Goal: Task Accomplishment & Management: Use online tool/utility

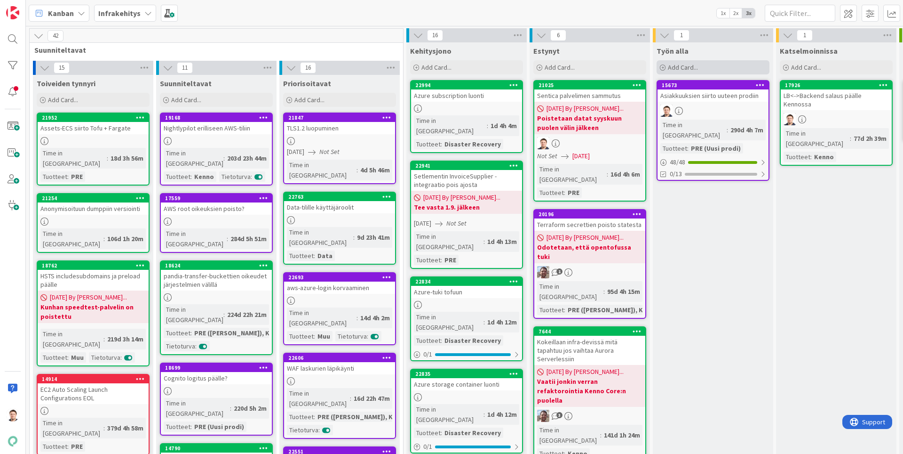
click at [710, 65] on div "Add Card..." at bounding box center [713, 67] width 113 height 14
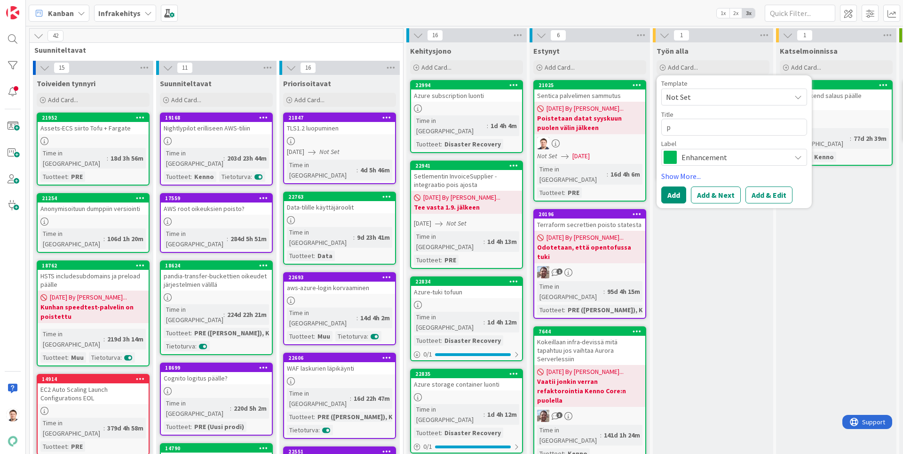
type textarea "x"
type textarea "p"
type textarea "x"
type textarea "ps"
type textarea "x"
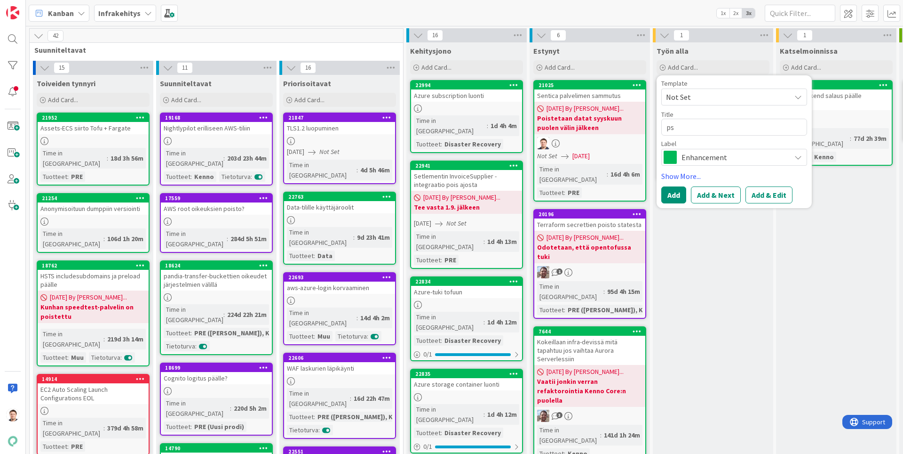
type textarea "pso"
type textarea "x"
type textarea "psoa"
type textarea "x"
type textarea "psoas"
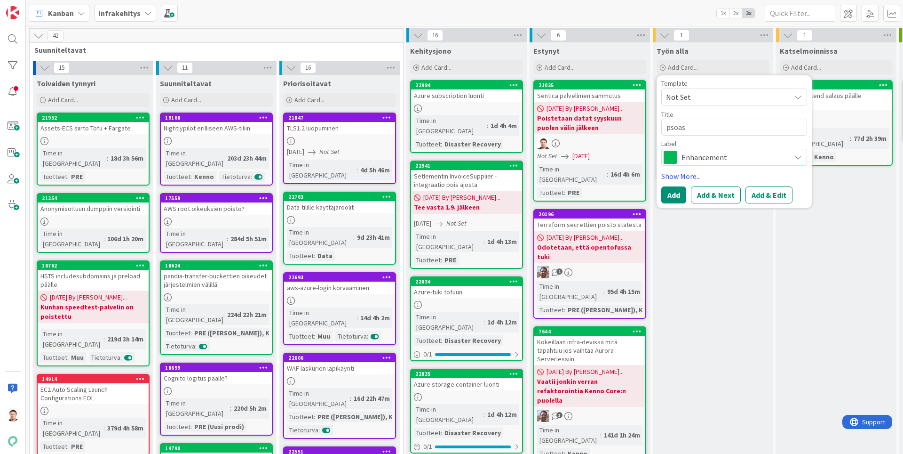
type textarea "x"
type textarea "psoas-"
type textarea "x"
type textarea "psoas-f"
type textarea "x"
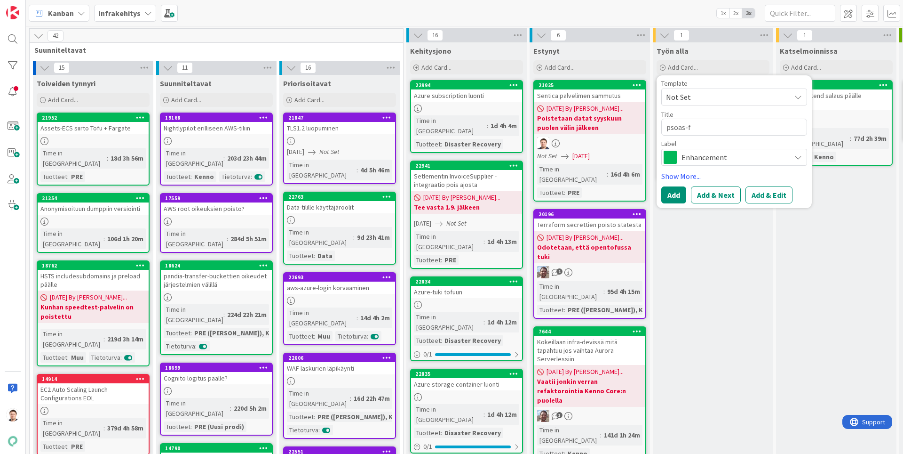
type textarea "psoas-"
type textarea "x"
type textarea "psoas"
type textarea "x"
type textarea "psoas."
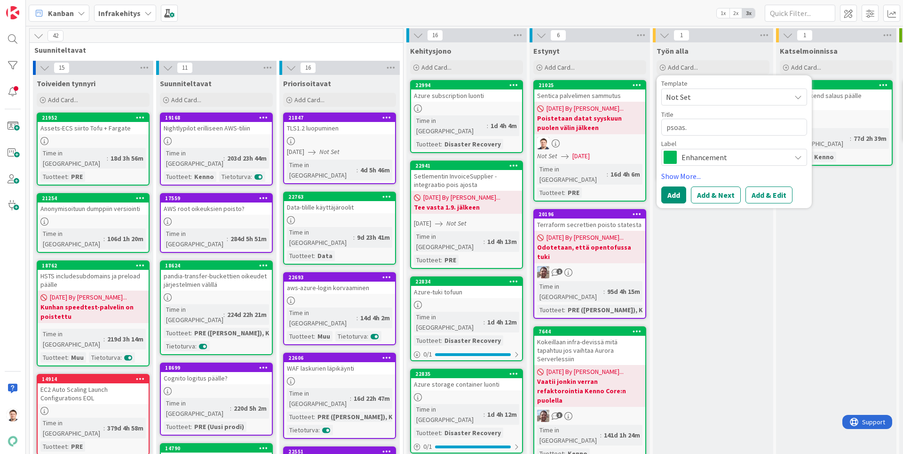
type textarea "x"
type textarea "psoas.f"
type textarea "x"
type textarea "[DOMAIN_NAME]"
type textarea "x"
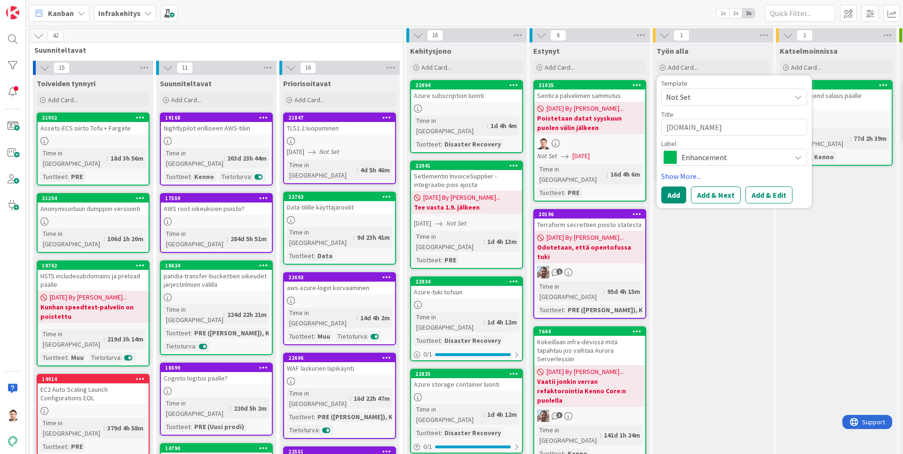
type textarea "[DOMAIN_NAME]"
type textarea "x"
type textarea "[DOMAIN_NAME] e"
type textarea "x"
type textarea "[DOMAIN_NAME] em"
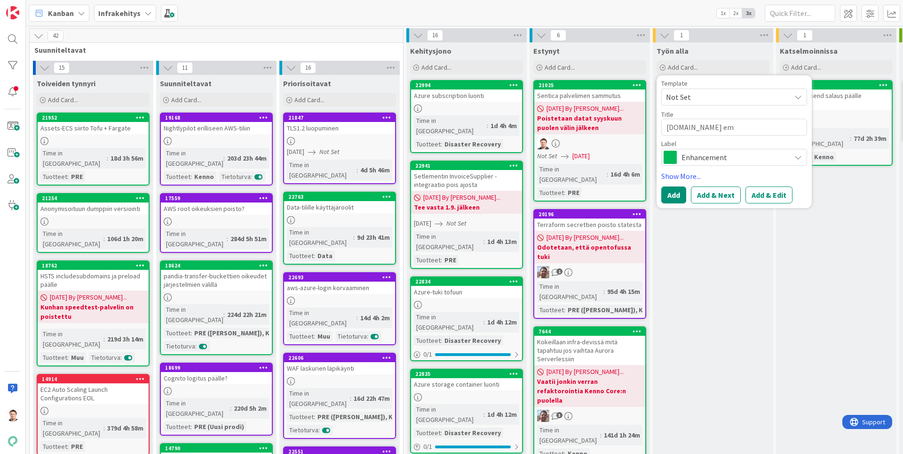
type textarea "x"
type textarea "[DOMAIN_NAME] ema"
type textarea "x"
type textarea "[DOMAIN_NAME] emai"
type textarea "x"
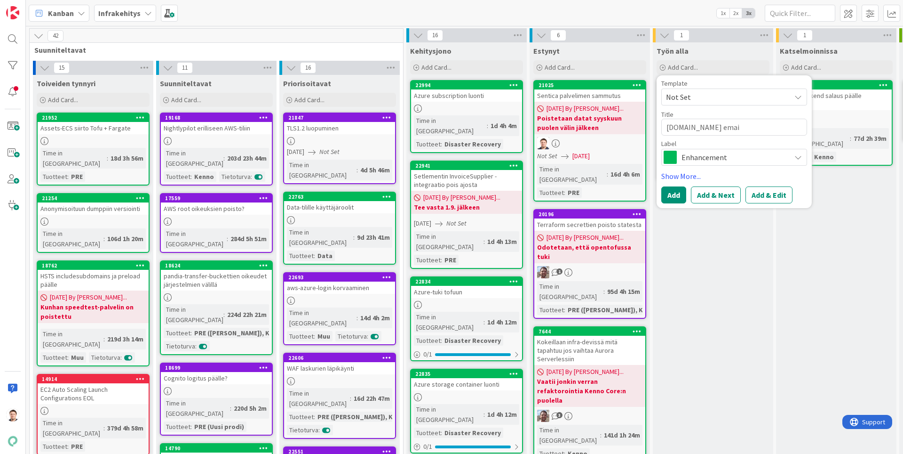
type textarea "[DOMAIN_NAME] email"
type textarea "x"
type textarea "[DOMAIN_NAME] email-"
type textarea "x"
type textarea "[DOMAIN_NAME] email-i"
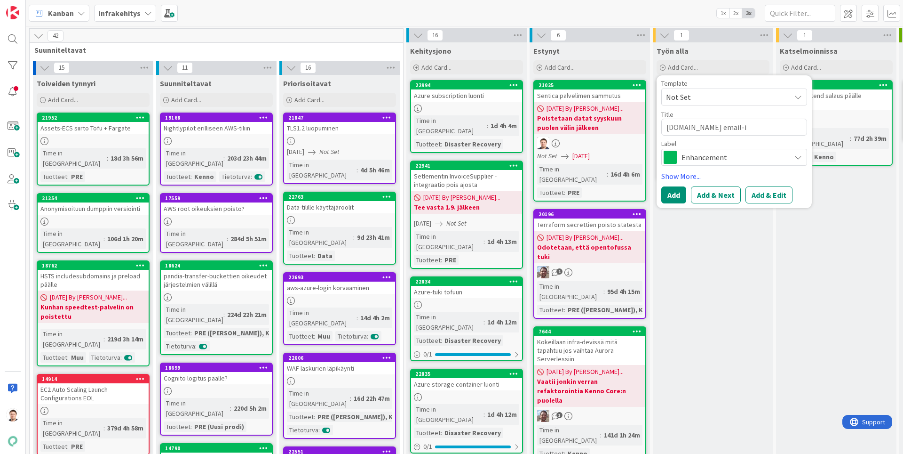
type textarea "x"
type textarea "[DOMAIN_NAME] email-id"
type textarea "x"
type textarea "[DOMAIN_NAME] email-ide"
type textarea "x"
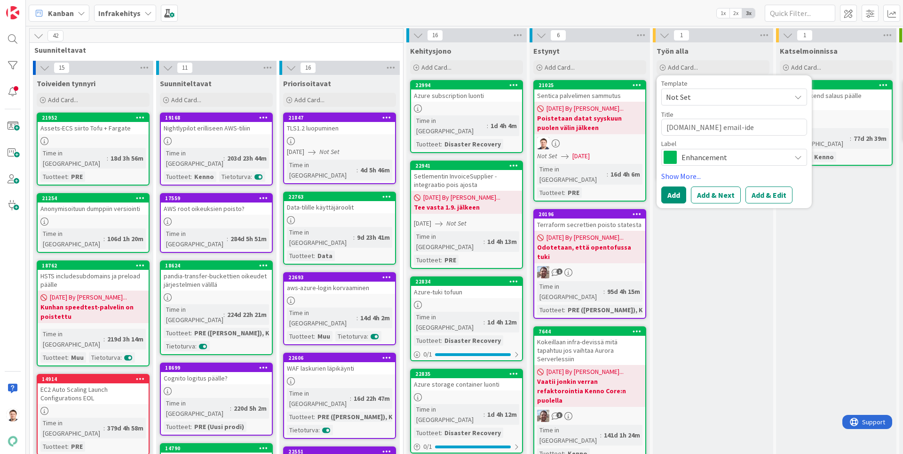
type textarea "[DOMAIN_NAME] email-iden"
type textarea "x"
type textarea "[DOMAIN_NAME] email-ident"
type textarea "x"
type textarea "[DOMAIN_NAME] email-identi"
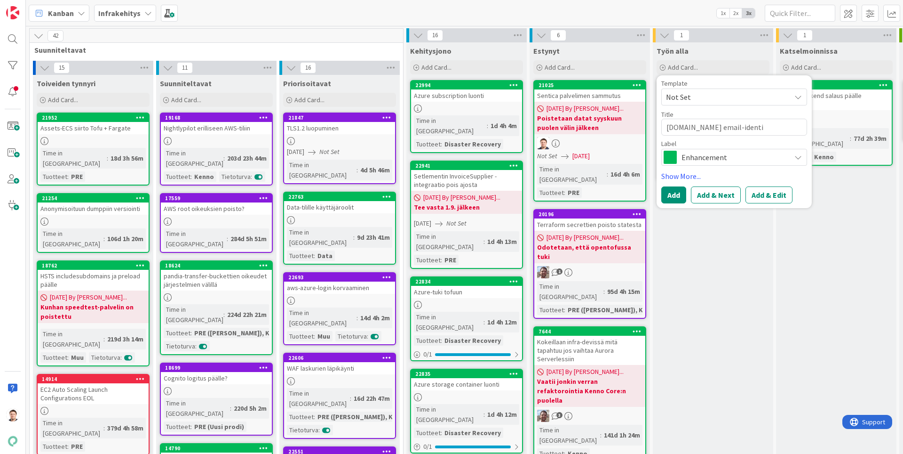
type textarea "x"
type textarea "[DOMAIN_NAME] email-identit"
type textarea "x"
type textarea "[DOMAIN_NAME] email-identite"
type textarea "x"
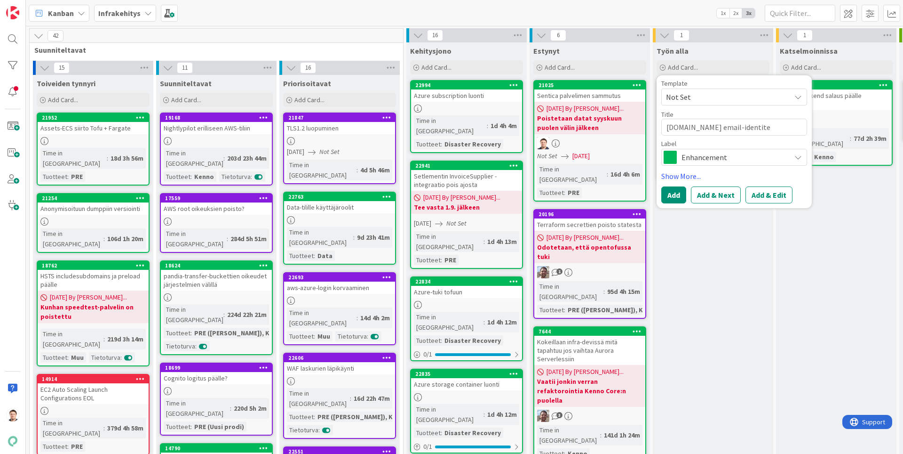
type textarea "[DOMAIN_NAME] email-identitee"
type textarea "x"
type textarea "[DOMAIN_NAME] email-identiteet"
type textarea "x"
type textarea "[DOMAIN_NAME] email-identiteett"
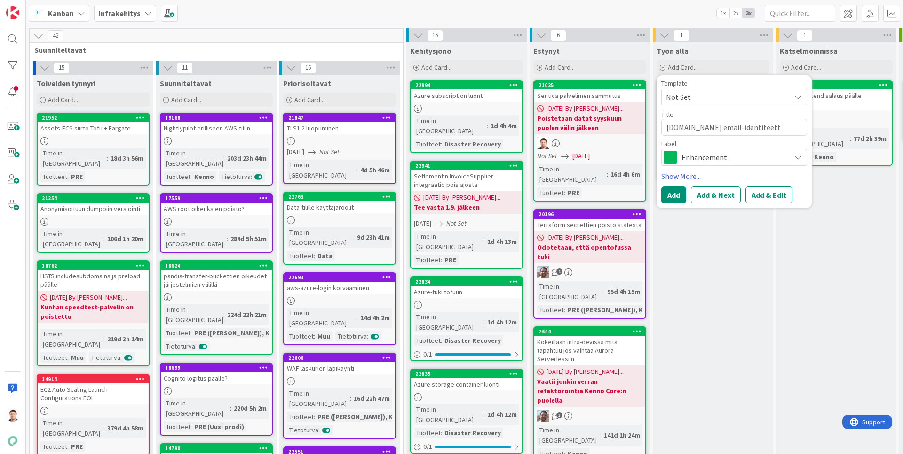
type textarea "x"
type textarea "[DOMAIN_NAME] email-identiteetti"
type textarea "x"
type textarea "[DOMAIN_NAME] email-identiteetti"
type textarea "x"
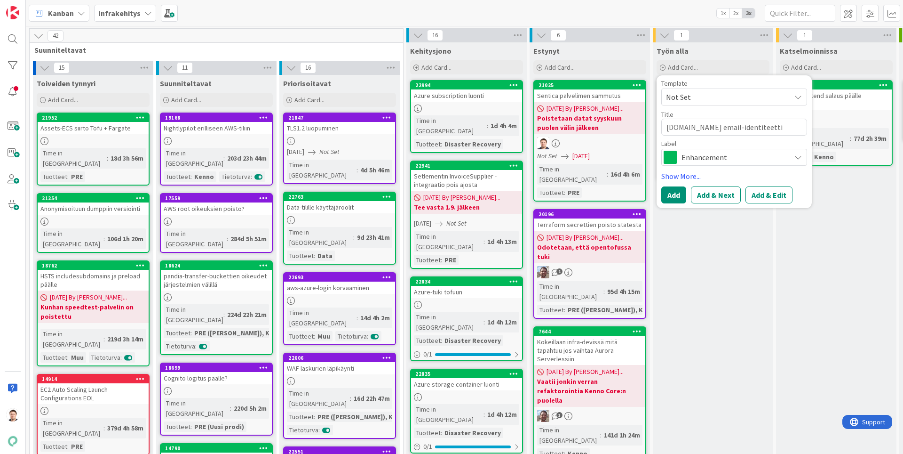
type textarea "[DOMAIN_NAME] email-identiteetti K"
type textarea "x"
type textarea "[DOMAIN_NAME] email-identiteetti Ke"
type textarea "x"
type textarea "[DOMAIN_NAME] email-identiteetti [PERSON_NAME]"
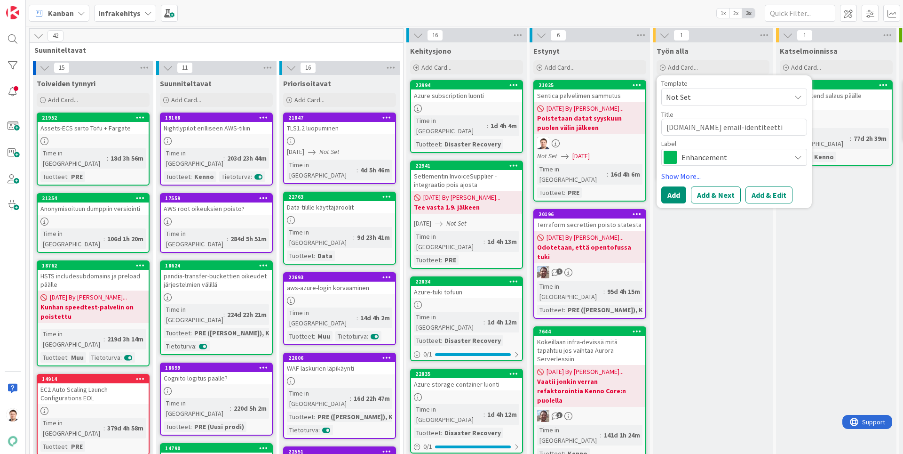
type textarea "x"
type textarea "[DOMAIN_NAME] email-identiteetti [PERSON_NAME]"
type textarea "x"
type textarea "[DOMAIN_NAME] email-identiteetti Kenno"
type textarea "x"
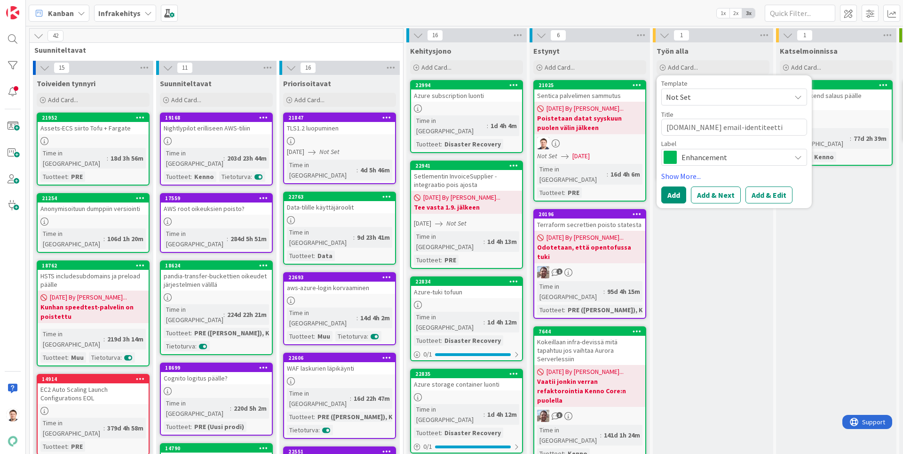
type textarea "[DOMAIN_NAME] email-identiteetti Kenno"
type textarea "x"
type textarea "[DOMAIN_NAME] email-identiteetti Kenno p"
type textarea "x"
type textarea "[DOMAIN_NAME] email-identiteetti Kenno pr"
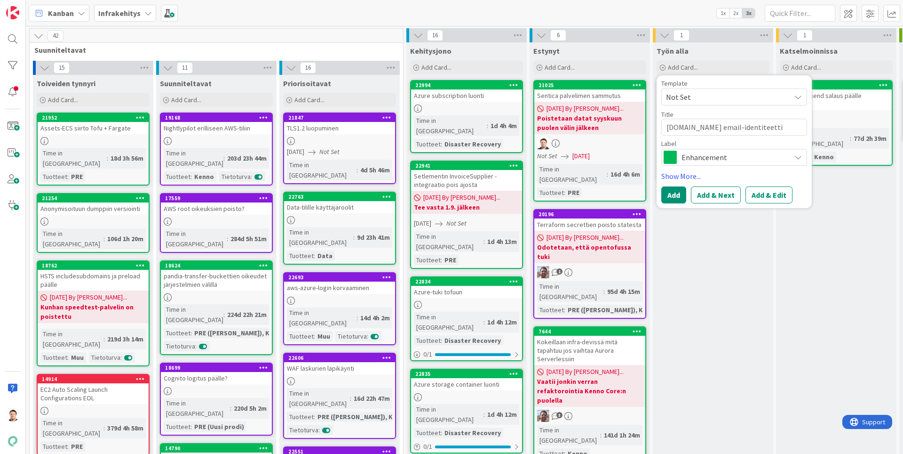
type textarea "x"
type textarea "[DOMAIN_NAME] email-identiteetti Kenno pro"
type textarea "x"
type textarea "[DOMAIN_NAME] email-identiteetti Kenno prod"
type textarea "x"
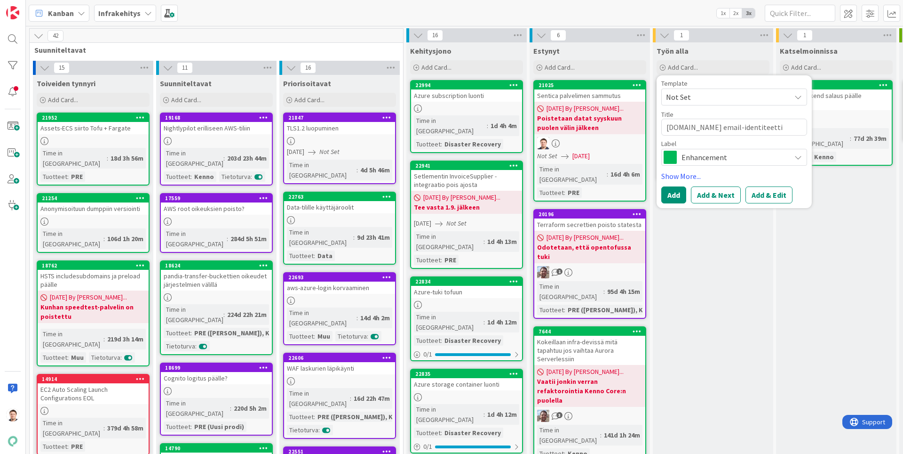
type textarea "[DOMAIN_NAME] email-identiteetti [PERSON_NAME]"
type textarea "x"
type textarea "[DOMAIN_NAME] email-identiteetti Kenno prodii"
type textarea "x"
type textarea "[DOMAIN_NAME] email-identiteetti Kenno prodiin"
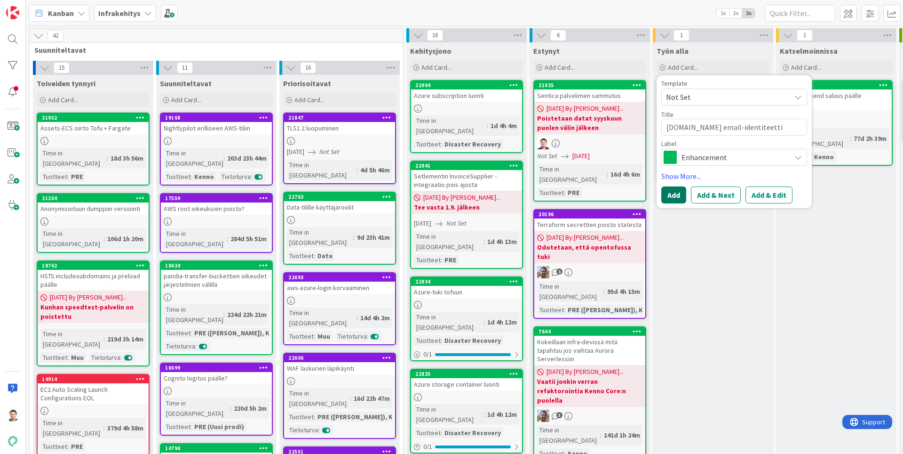
click at [677, 193] on button "Add" at bounding box center [674, 194] width 25 height 17
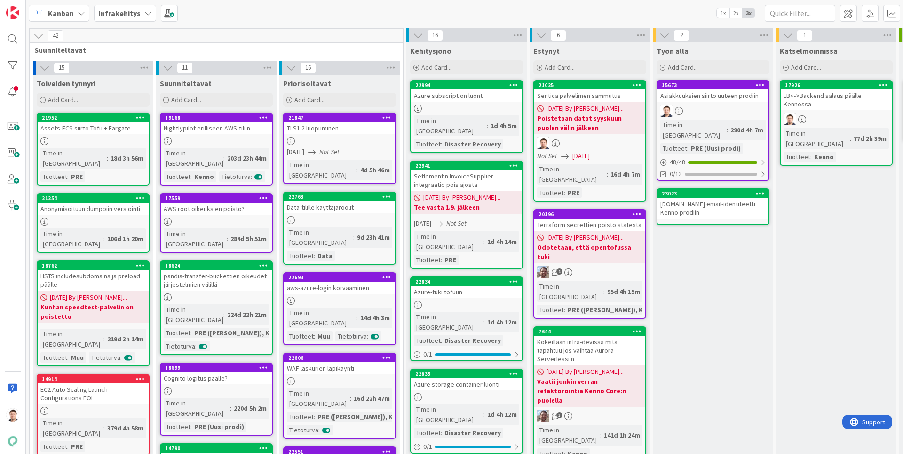
click at [716, 198] on div "[DOMAIN_NAME] email-identiteetti Kenno prodiin" at bounding box center [713, 208] width 111 height 21
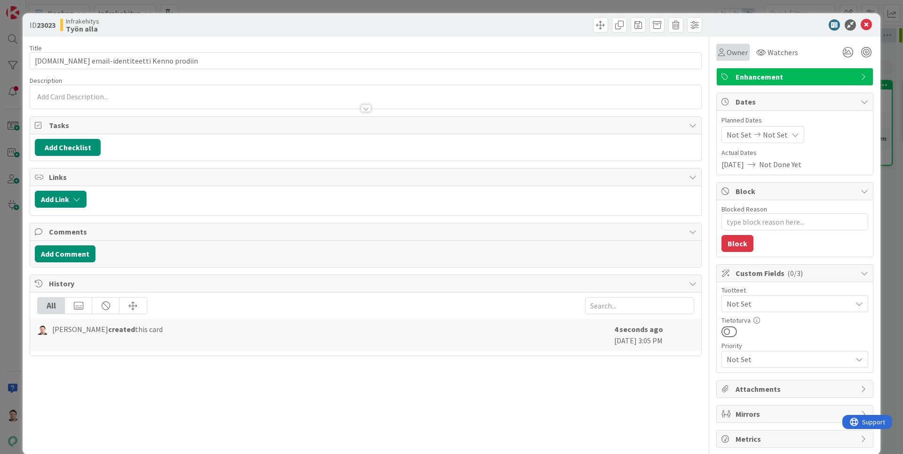
click at [739, 52] on span "Owner" at bounding box center [737, 52] width 21 height 11
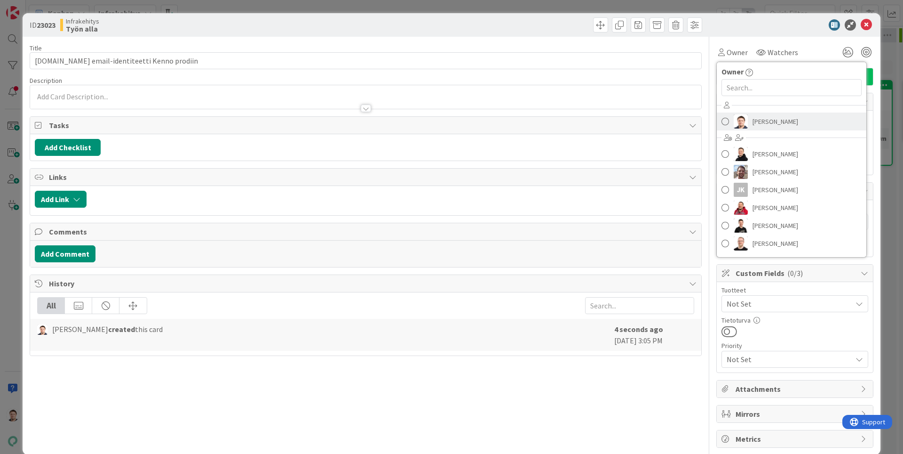
click at [767, 120] on span "[PERSON_NAME]" at bounding box center [776, 121] width 46 height 14
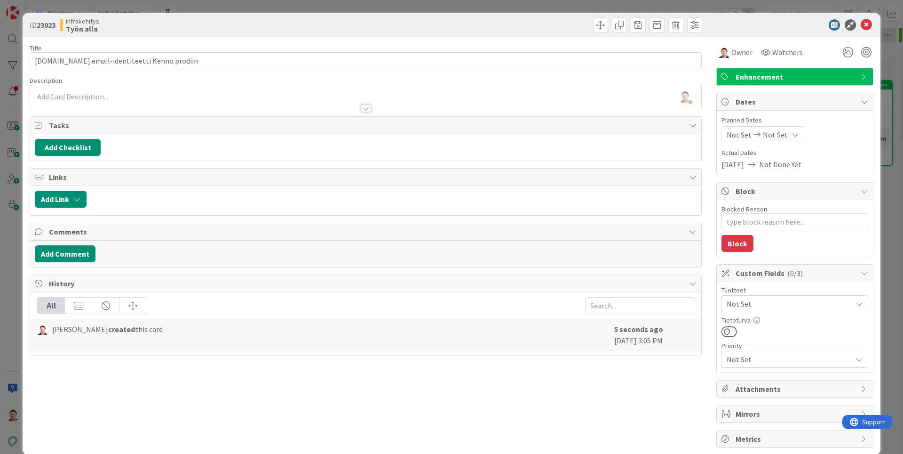
click at [776, 303] on span "Not Set" at bounding box center [789, 303] width 125 height 11
click at [752, 359] on span "Kenno" at bounding box center [745, 359] width 21 height 14
type textarea "x"
click at [572, 423] on div "Title 41 / 128 [DOMAIN_NAME] email-identiteetti Kenno prodiin Description [PERS…" at bounding box center [366, 242] width 672 height 411
click at [736, 137] on span "Not Set" at bounding box center [739, 134] width 25 height 11
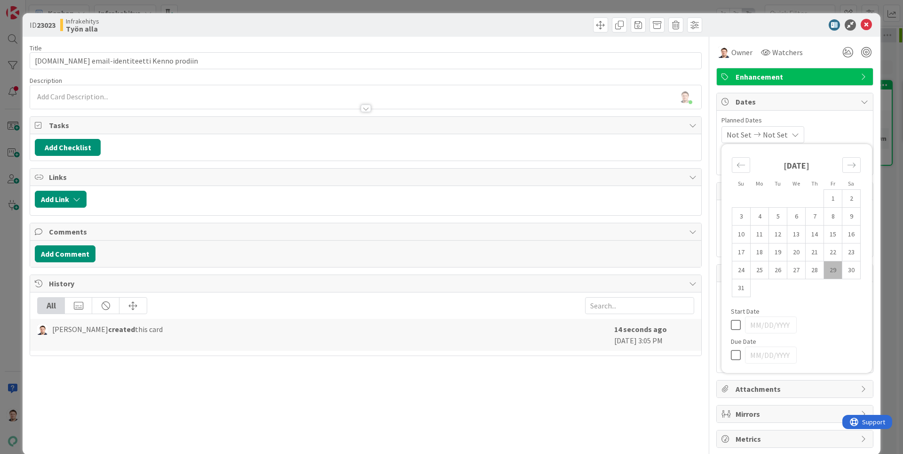
click at [769, 132] on span "Not Set" at bounding box center [775, 134] width 25 height 11
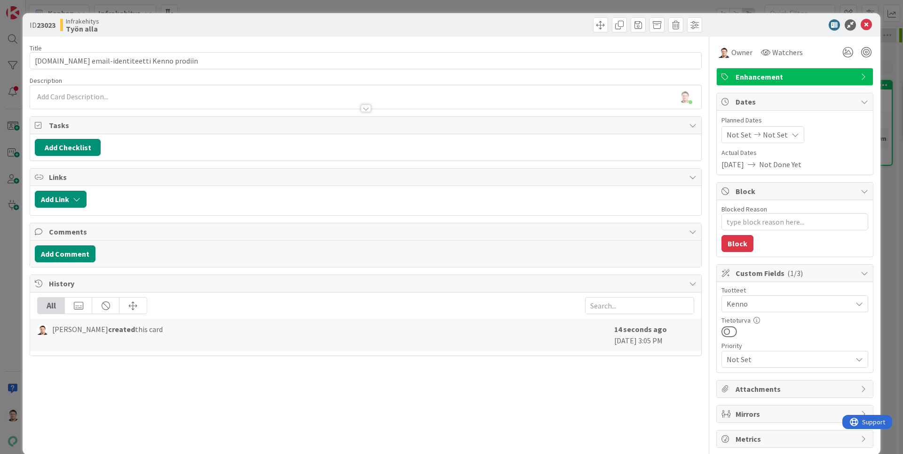
click at [783, 136] on span "Not Set" at bounding box center [775, 134] width 25 height 11
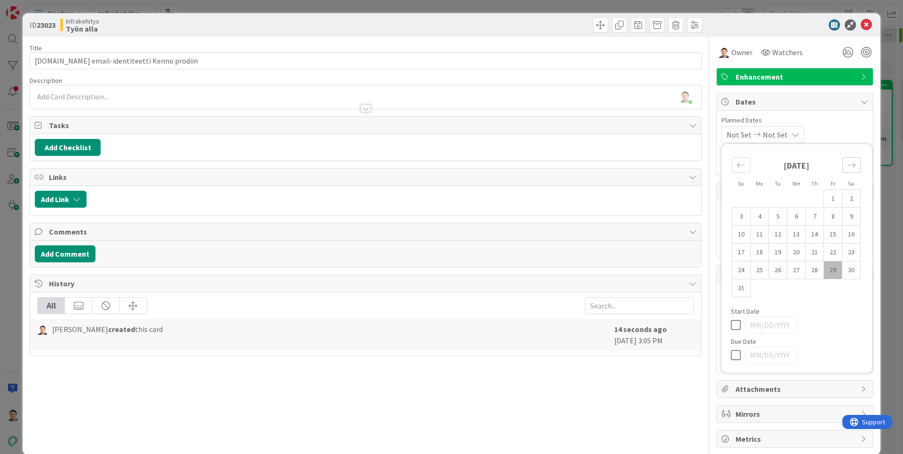
click at [846, 166] on div "Move forward to switch to the next month." at bounding box center [852, 165] width 18 height 16
click at [833, 221] on td "12" at bounding box center [833, 217] width 18 height 18
type input "[DATE]"
type textarea "x"
click at [735, 309] on icon at bounding box center [738, 306] width 14 height 11
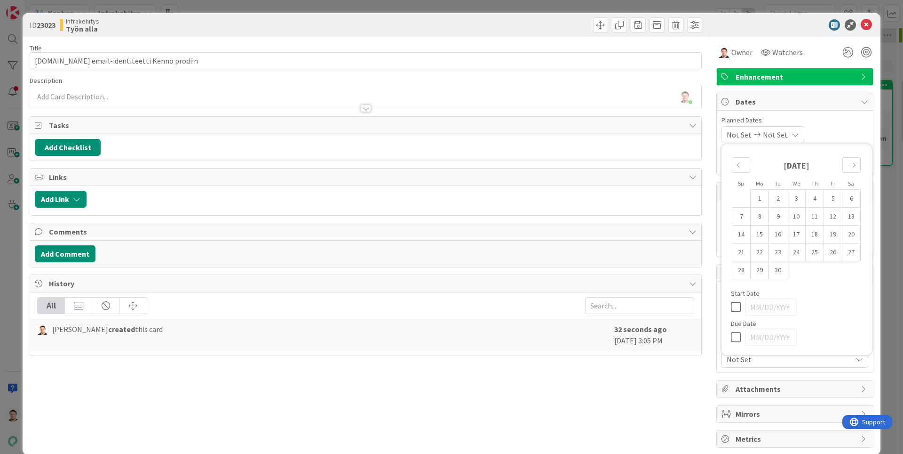
click at [739, 340] on icon at bounding box center [738, 336] width 14 height 11
type input "[DATE]"
type textarea "x"
click at [834, 217] on td "12" at bounding box center [833, 217] width 18 height 18
type input "[DATE]"
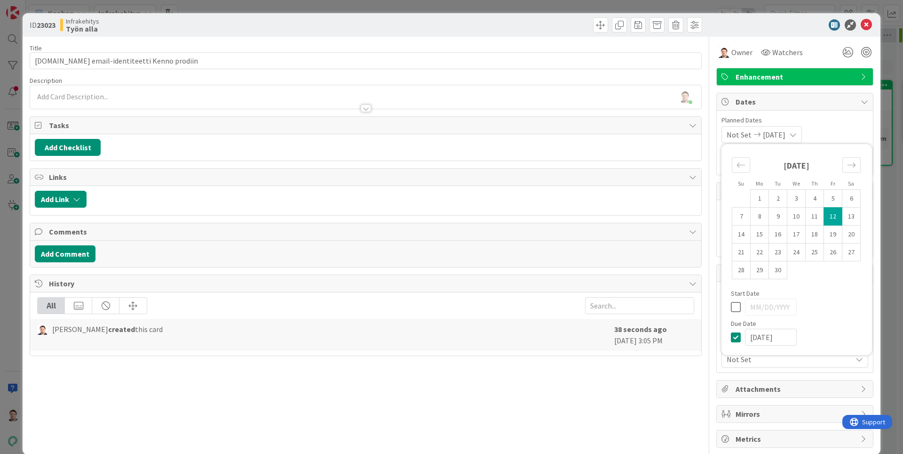
click at [570, 404] on div "Title 41 / 128 [DOMAIN_NAME] email-identiteetti Kenno prodiin Description [PERS…" at bounding box center [366, 242] width 672 height 411
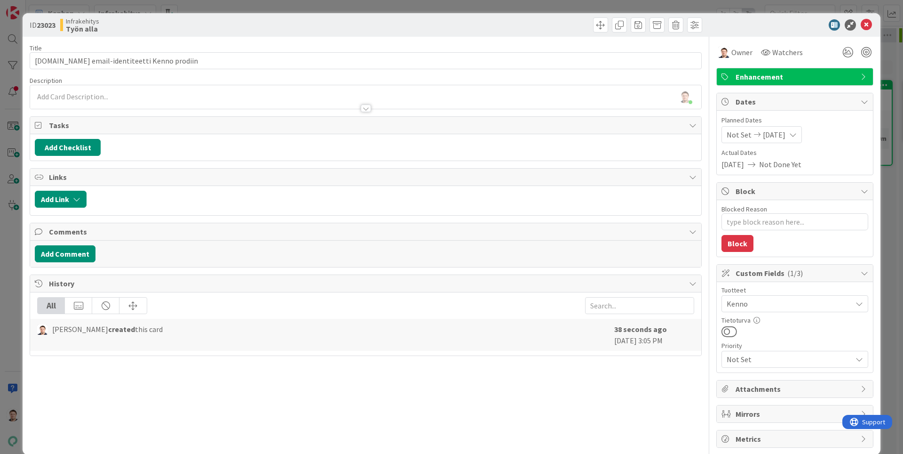
click at [282, 95] on div at bounding box center [365, 98] width 671 height 19
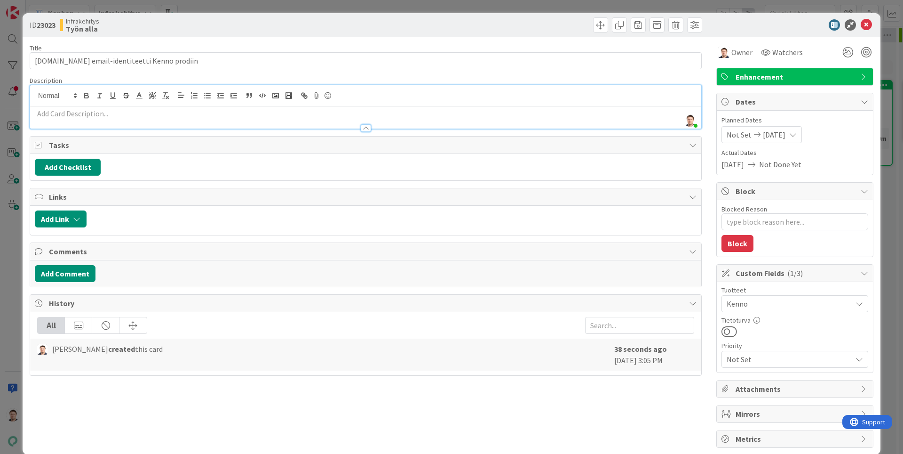
click at [274, 116] on p at bounding box center [366, 113] width 662 height 11
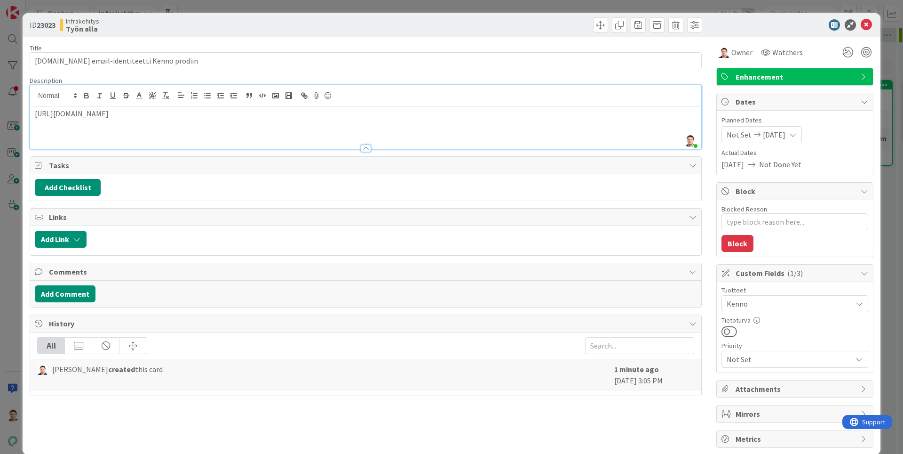
click at [497, 394] on div "All [PERSON_NAME] created this card 1 minute ago [DATE] 3:05 PM" at bounding box center [365, 363] width 671 height 63
click at [397, 136] on div "[URL][DOMAIN_NAME]" at bounding box center [365, 127] width 671 height 42
type textarea "x"
click at [865, 26] on icon at bounding box center [866, 24] width 11 height 11
